Goal: Navigation & Orientation: Find specific page/section

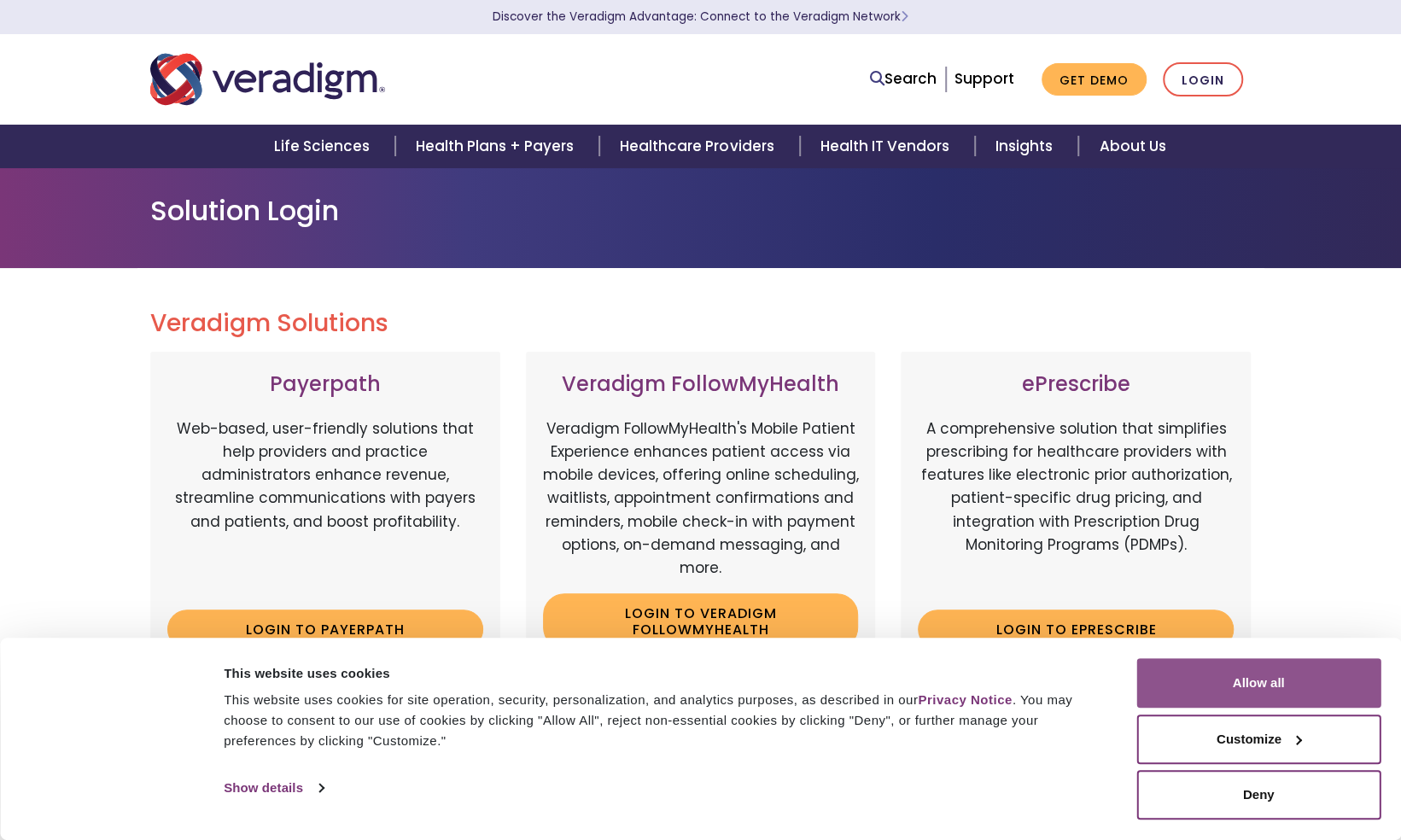
click at [1272, 668] on button "Allow all" at bounding box center [1258, 683] width 244 height 49
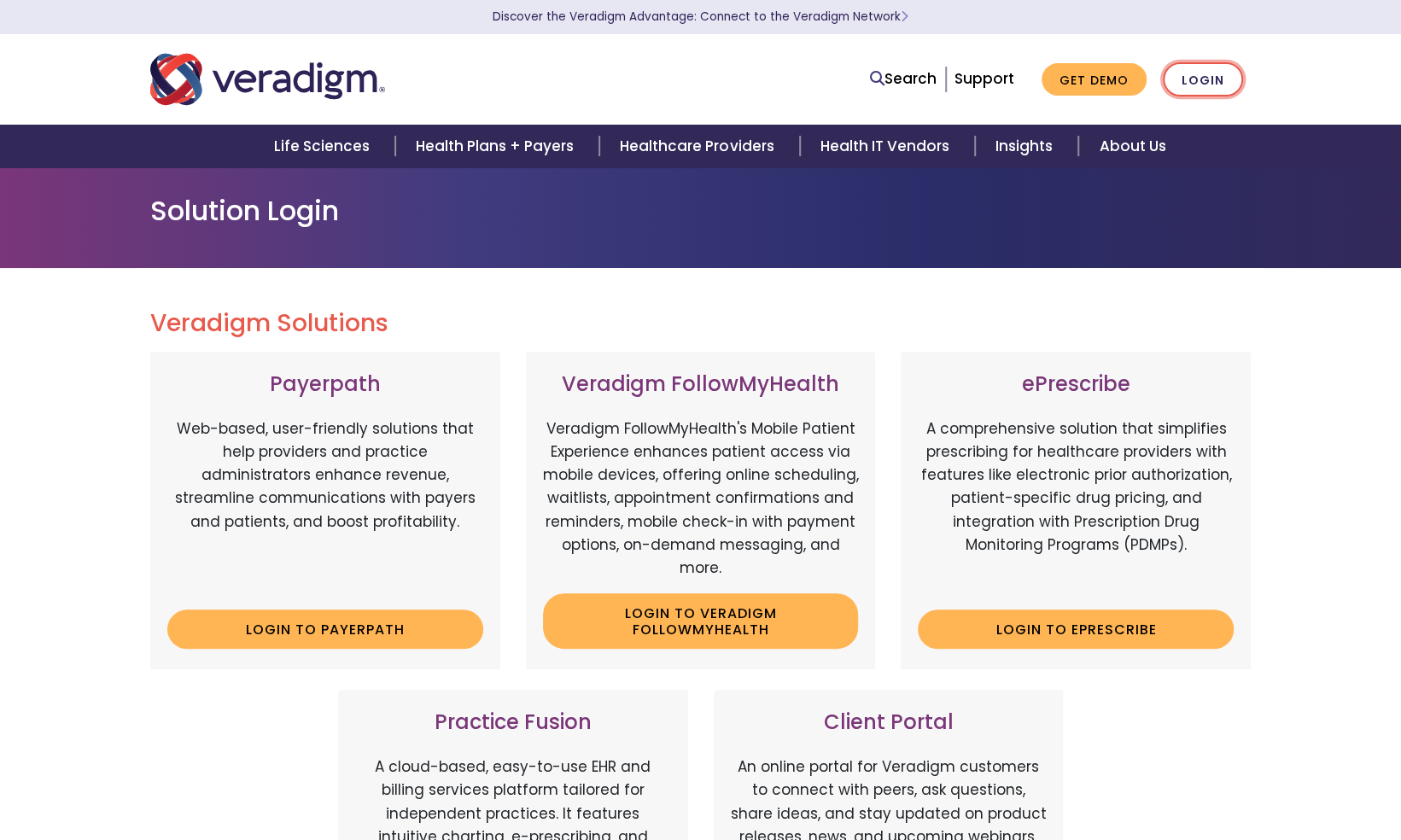
click at [1211, 74] on link "Login" at bounding box center [1202, 79] width 80 height 35
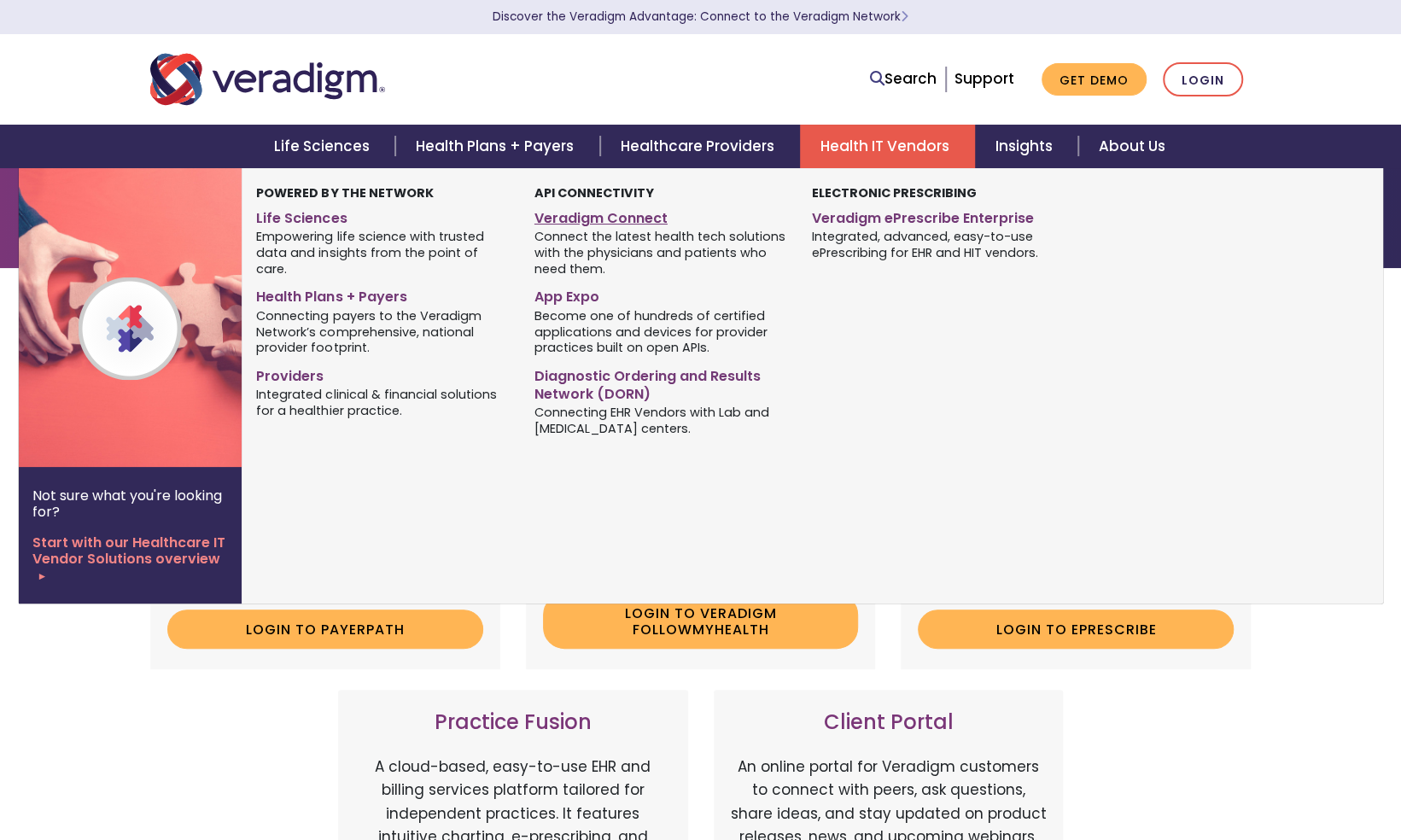
click at [613, 213] on link "Veradigm Connect" at bounding box center [660, 216] width 252 height 25
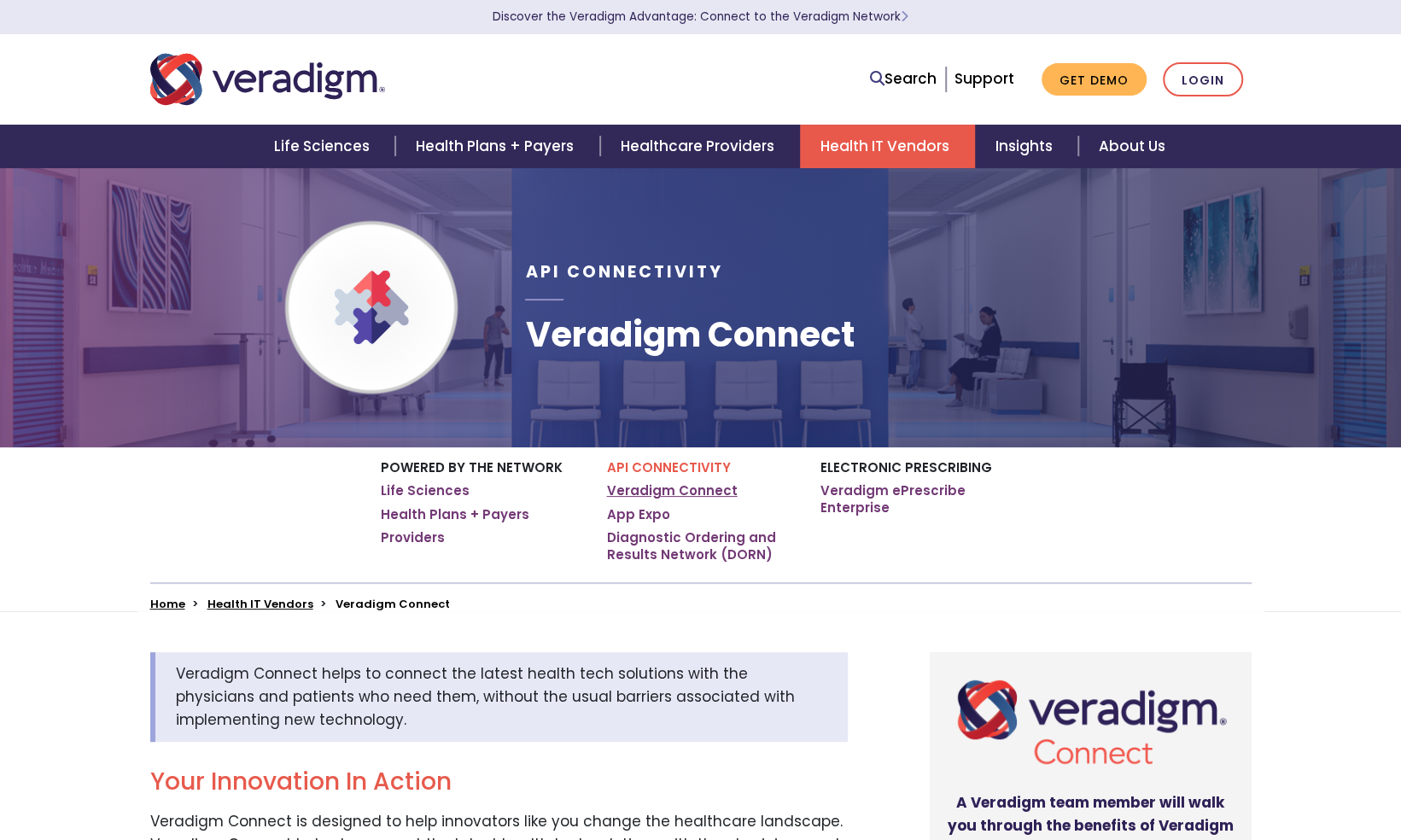
click at [686, 491] on link "Veradigm Connect" at bounding box center [672, 491] width 131 height 17
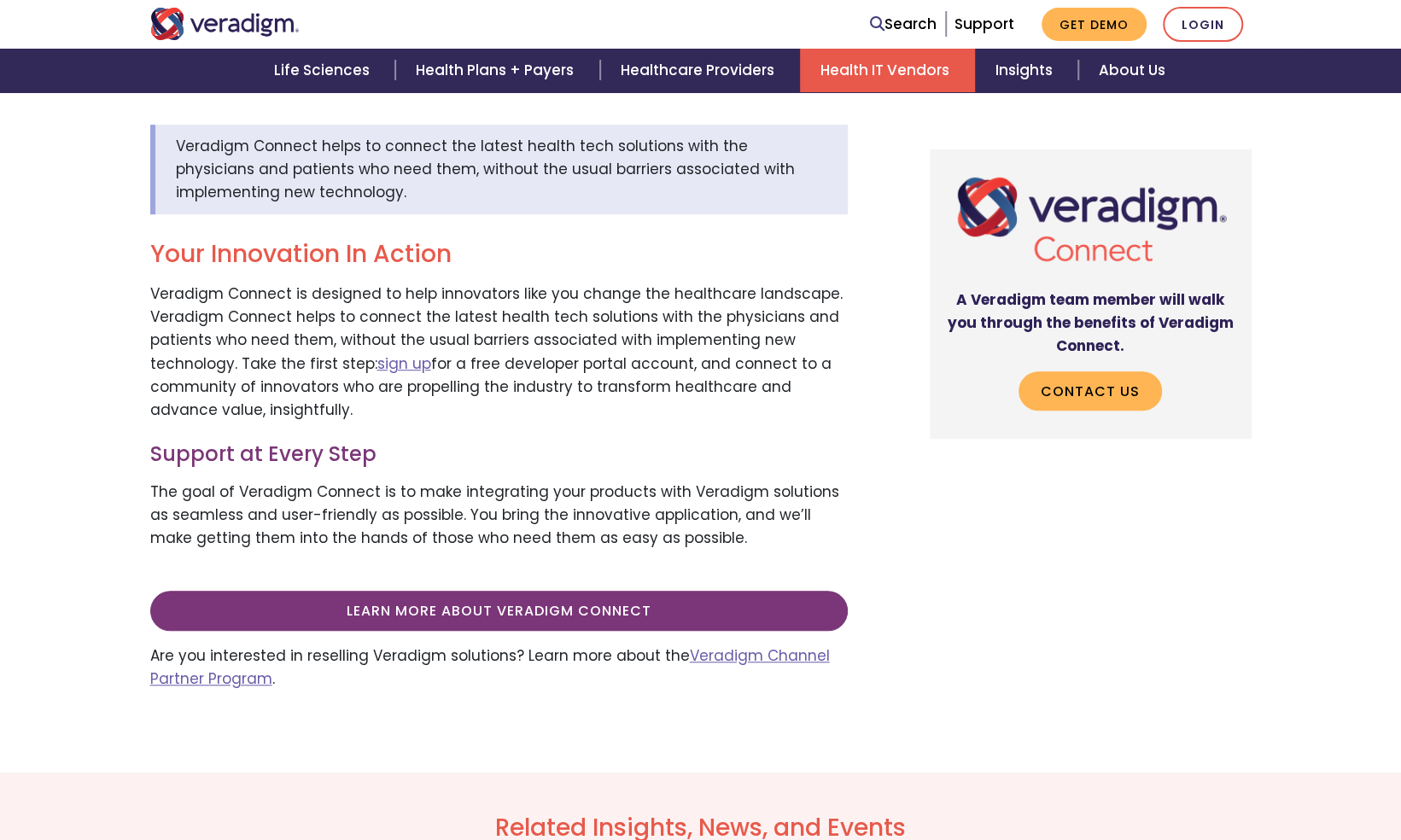
scroll to position [598, 0]
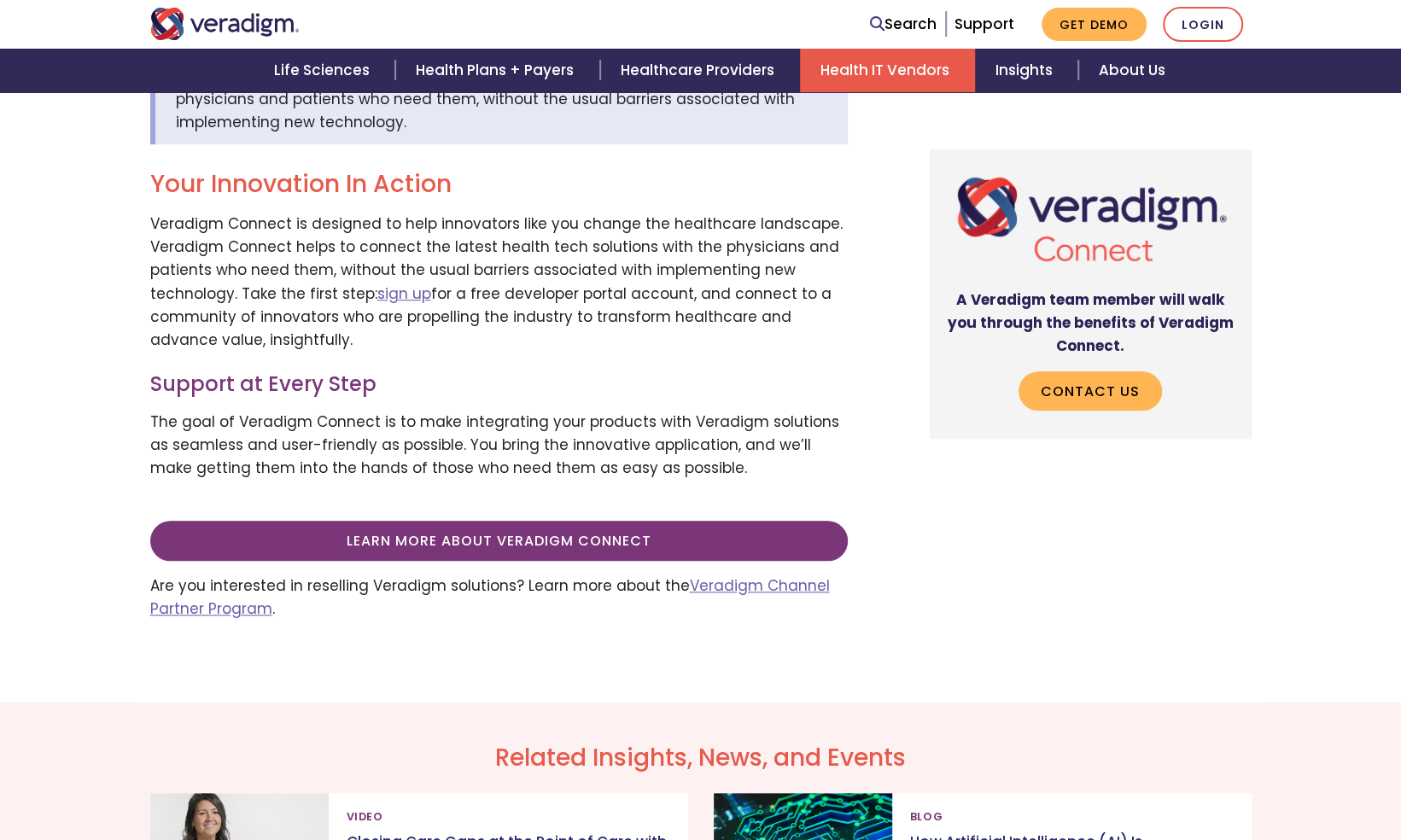
click at [24, 510] on div "Veradigm Connect helps to connect the latest health tech solutions with the phy…" at bounding box center [700, 358] width 1401 height 689
